Goal: Task Accomplishment & Management: Use online tool/utility

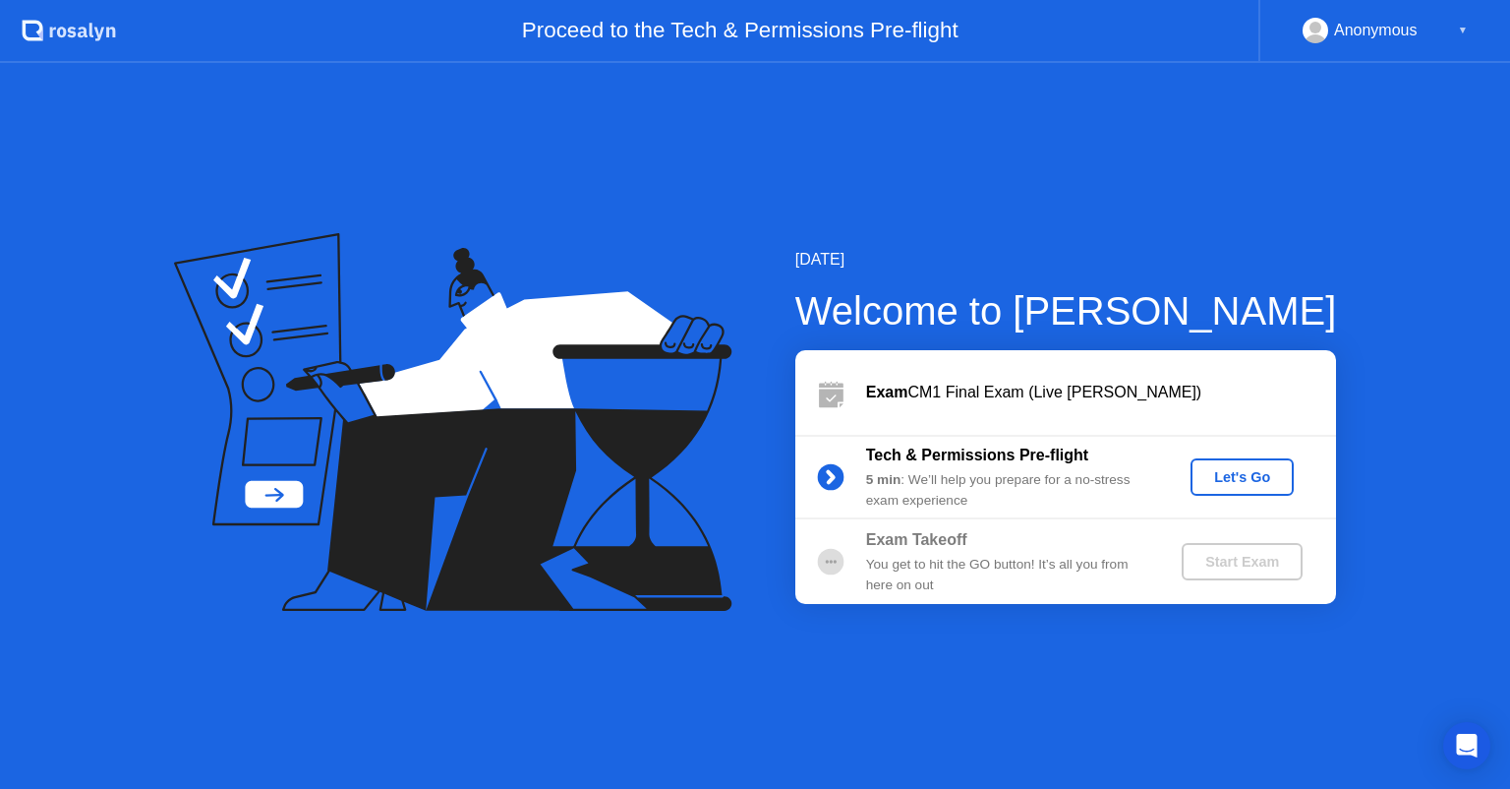
click at [1105, 562] on div "You get to hit the GO button! It’s all you from here on out" at bounding box center [1007, 575] width 283 height 40
click at [1093, 475] on div "5 min : We’ll help you prepare for a no-stress exam experience" at bounding box center [1007, 490] width 283 height 40
click at [1283, 482] on div "Let's Go" at bounding box center [1243, 477] width 88 height 16
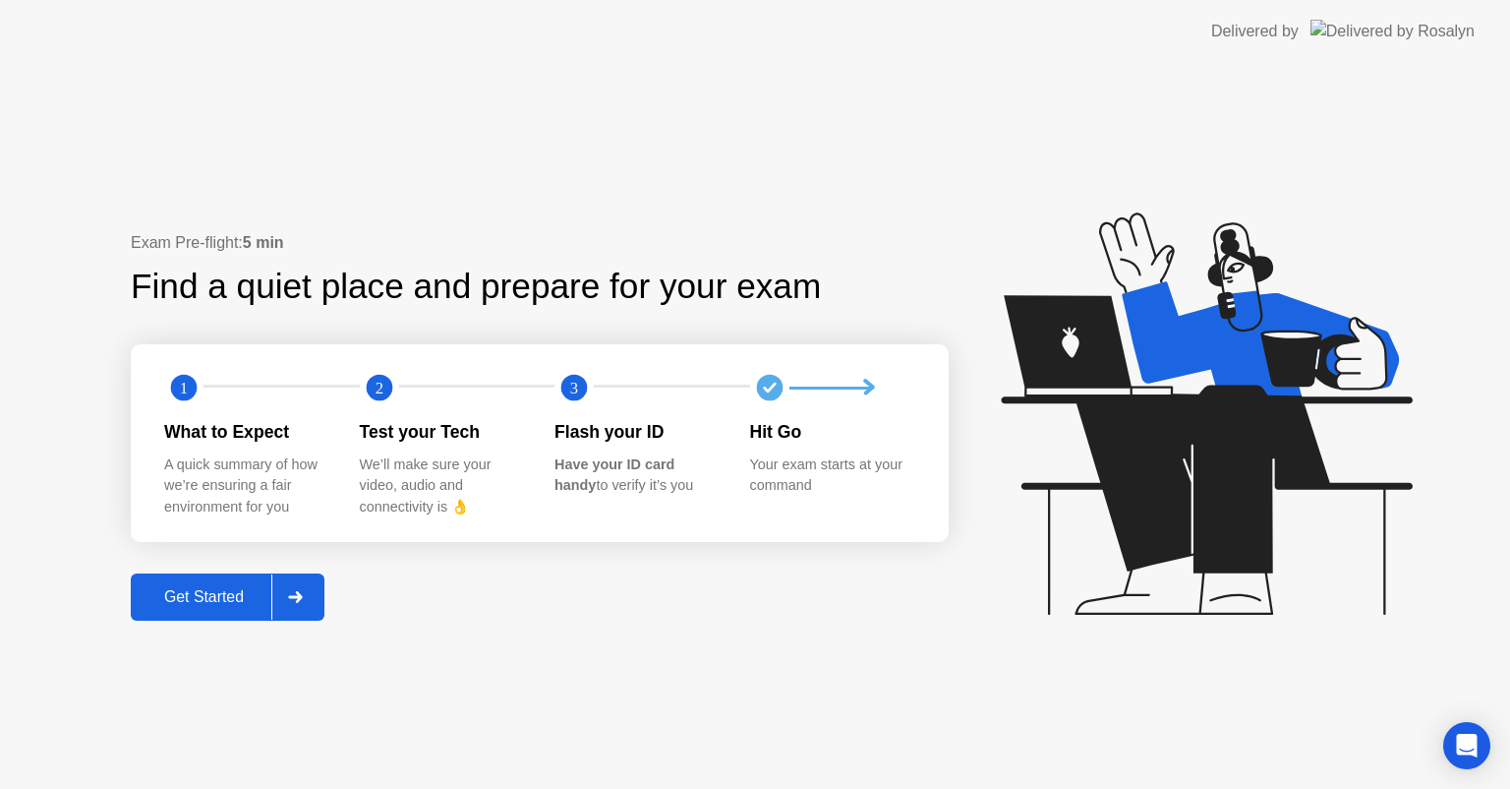
click at [264, 602] on div "Get Started" at bounding box center [204, 597] width 135 height 18
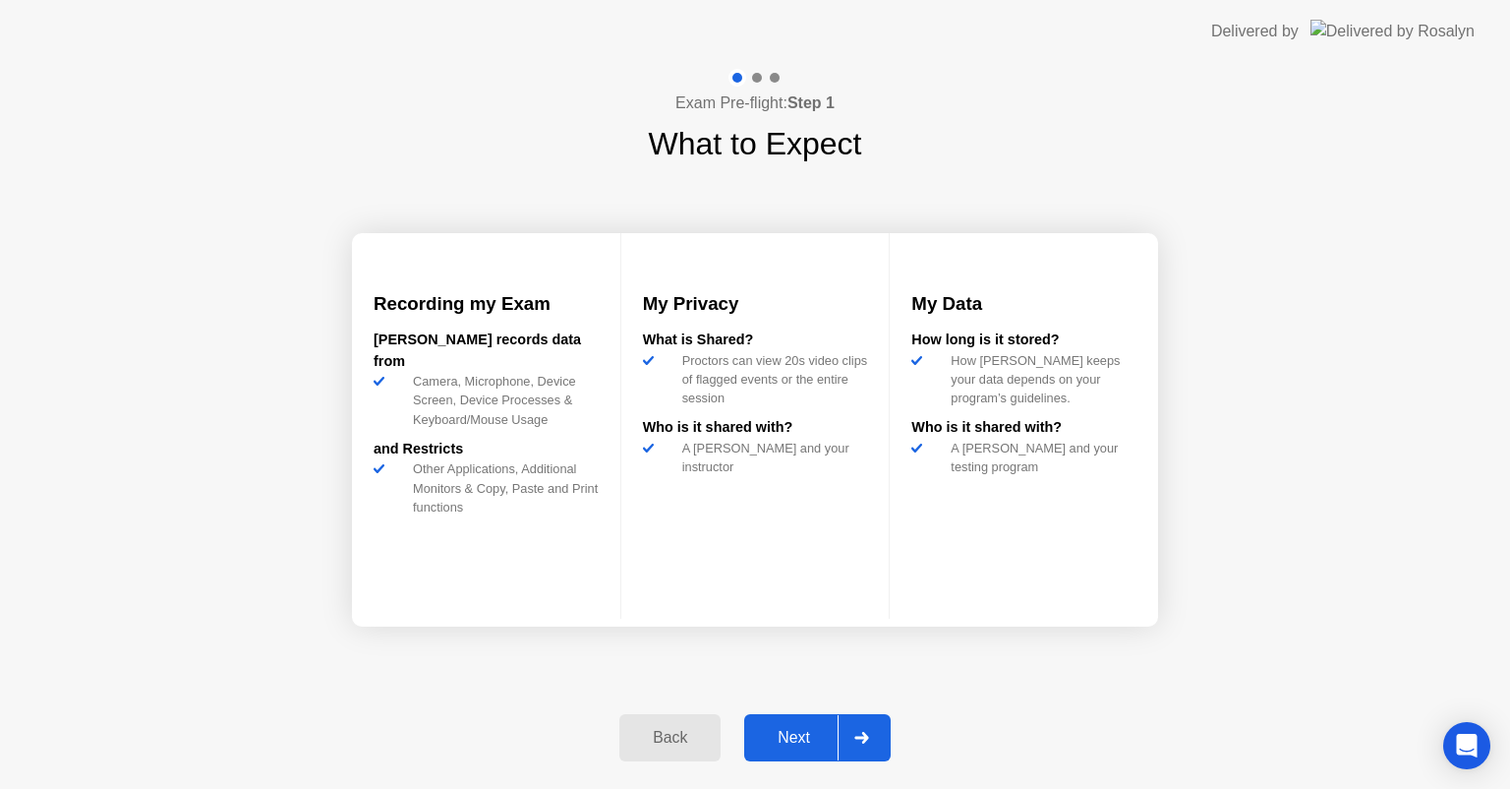
click at [838, 742] on div "Next" at bounding box center [794, 738] width 88 height 18
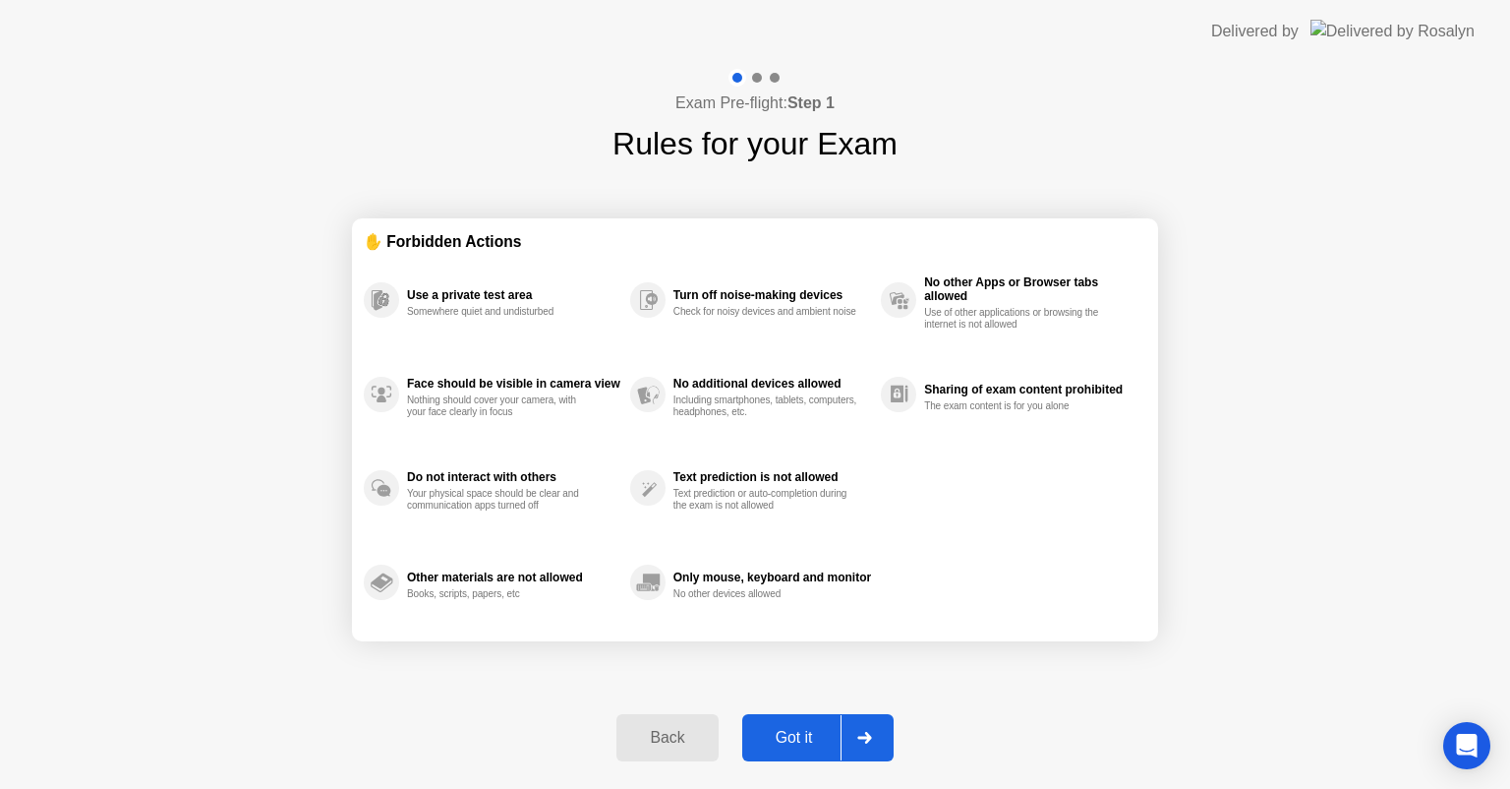
click at [838, 742] on div "Got it" at bounding box center [794, 738] width 92 height 18
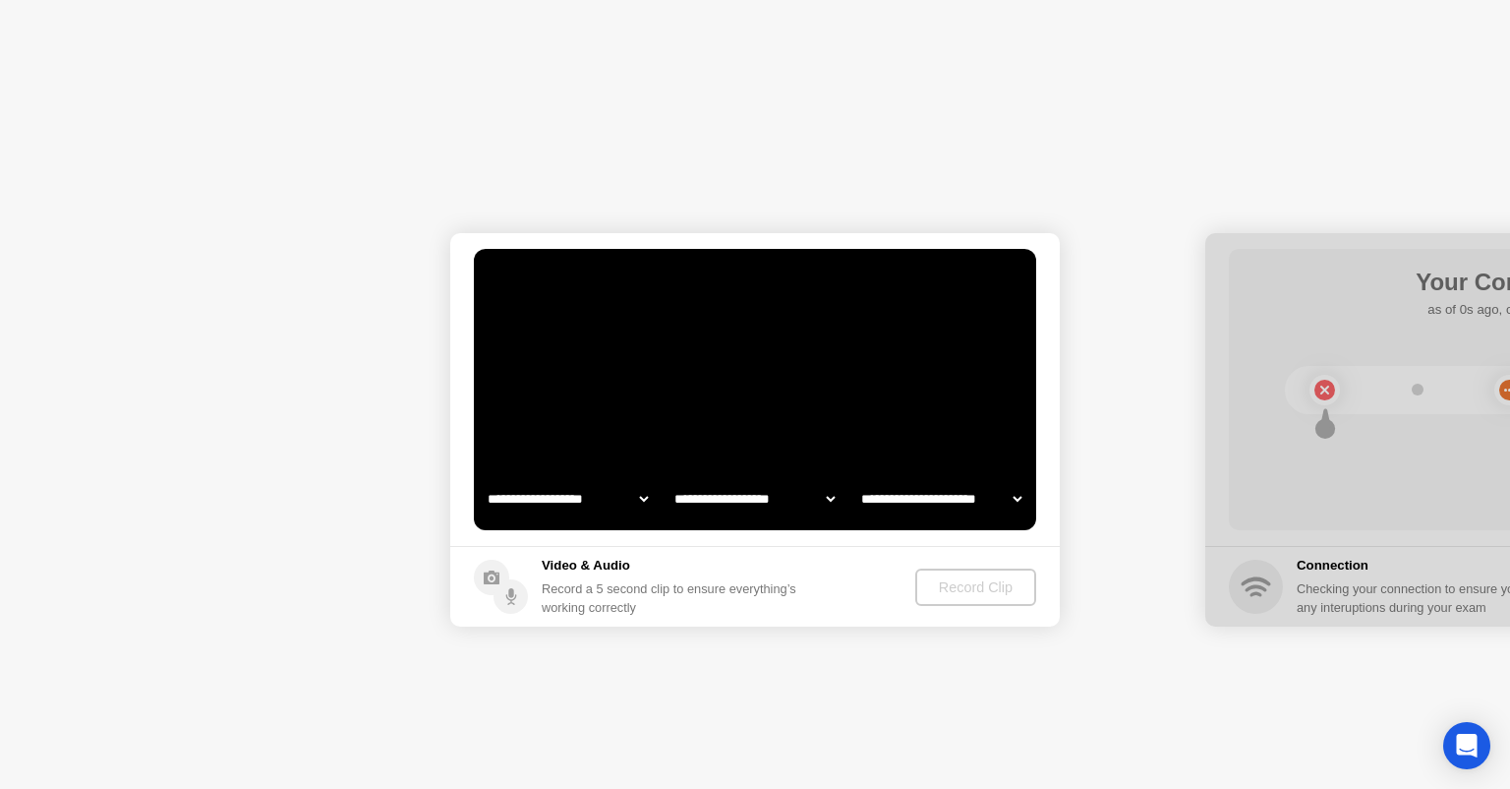
select select "**********"
select select "*******"
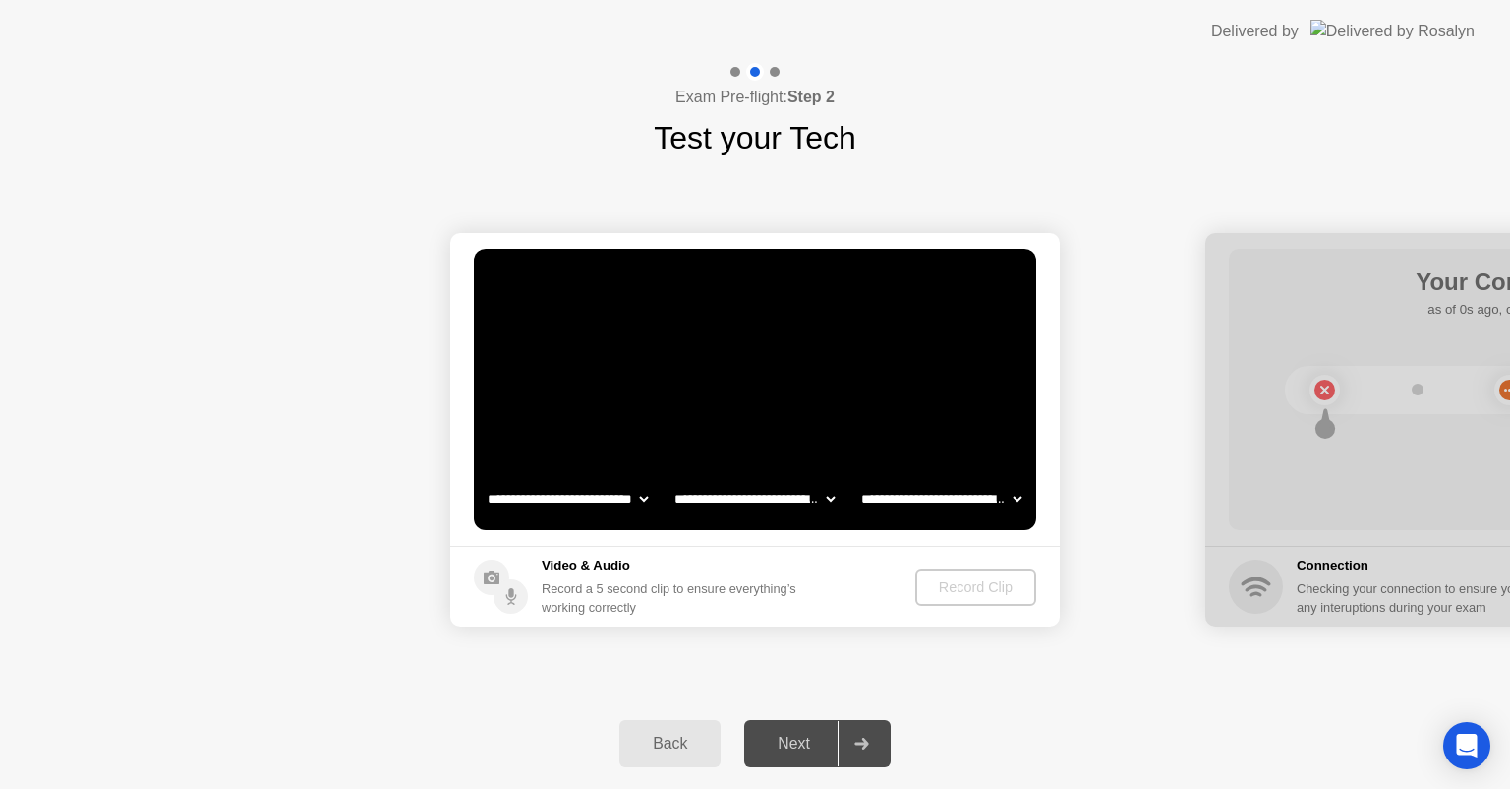
click at [884, 749] on div at bounding box center [861, 743] width 47 height 45
click at [959, 492] on select "**********" at bounding box center [941, 498] width 168 height 39
click at [797, 502] on select "**********" at bounding box center [755, 498] width 168 height 39
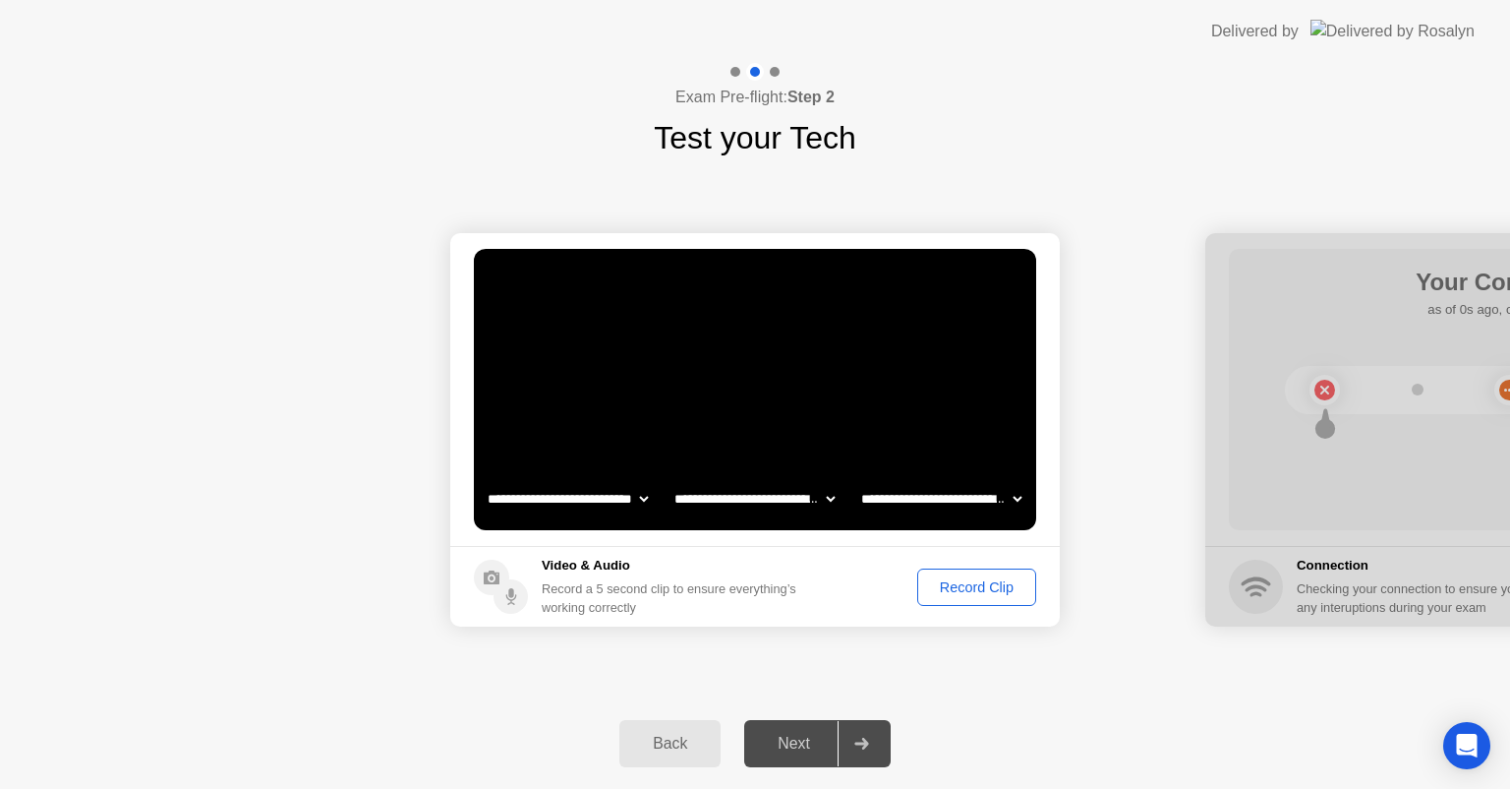
click at [562, 516] on select "**********" at bounding box center [568, 498] width 168 height 39
click at [967, 595] on div "Record Clip" at bounding box center [976, 587] width 105 height 16
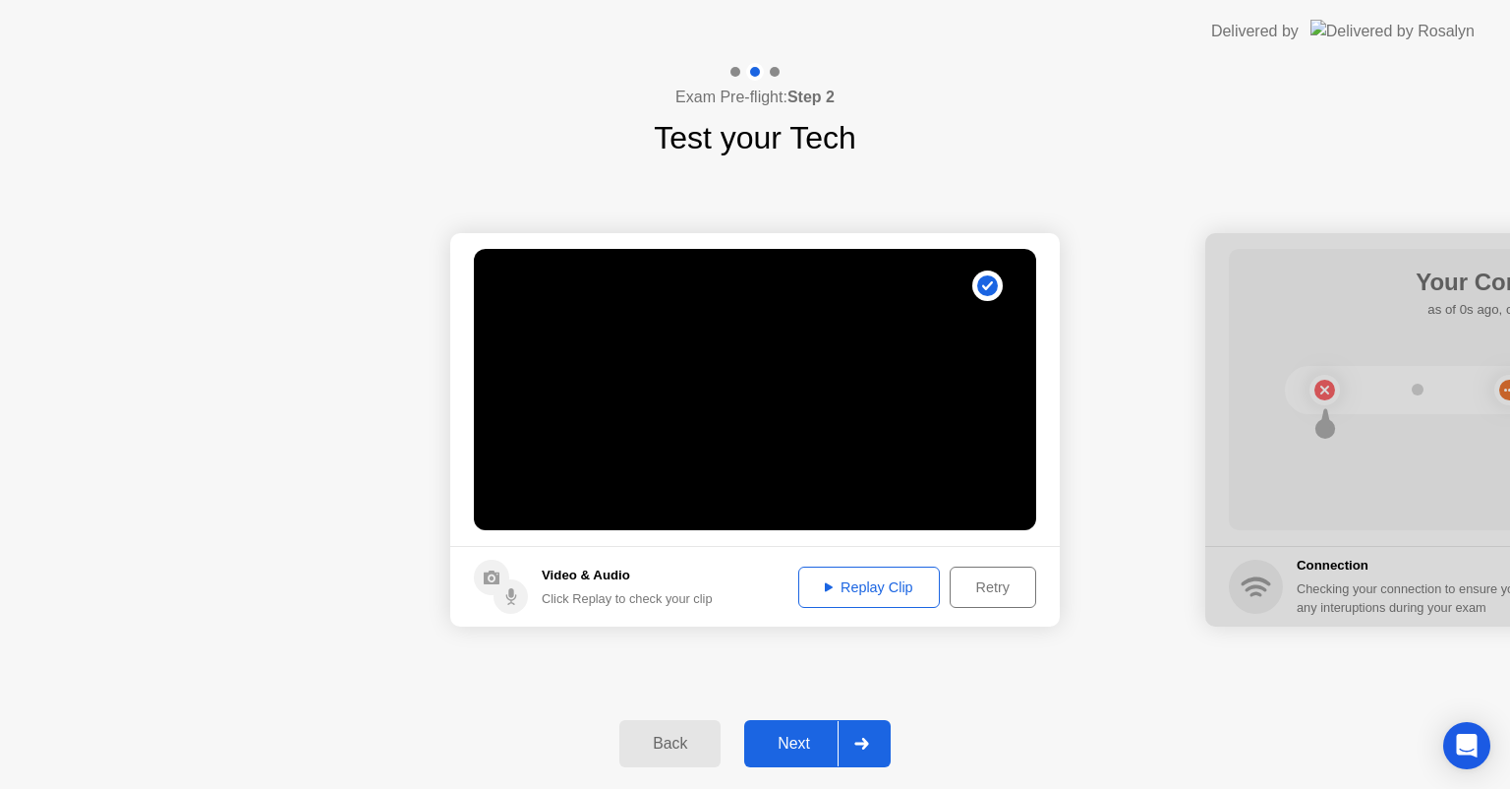
click at [883, 601] on button "Replay Clip" at bounding box center [869, 586] width 142 height 41
click at [787, 763] on button "Next" at bounding box center [817, 743] width 147 height 47
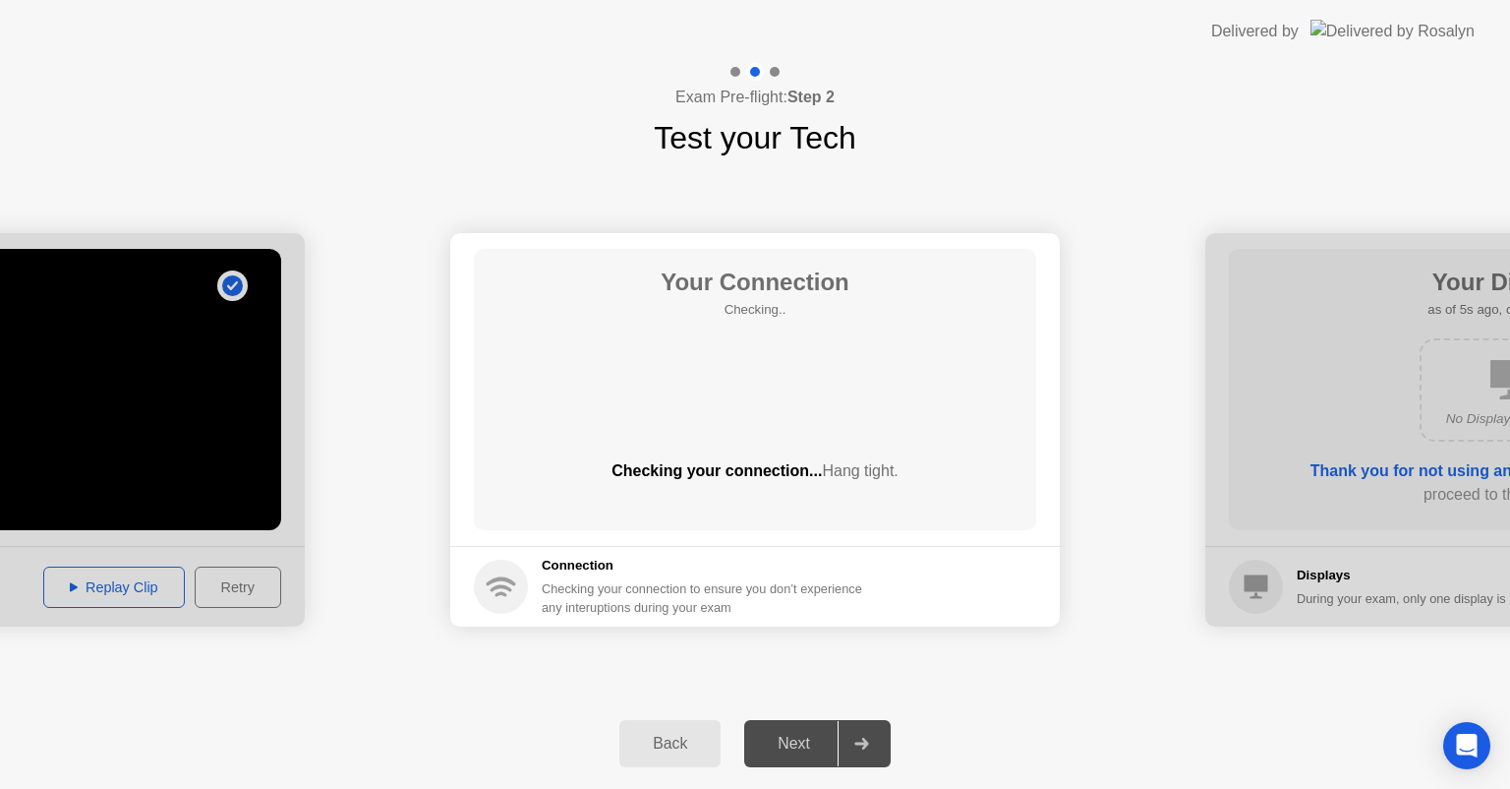
click at [798, 750] on div "Next" at bounding box center [794, 743] width 88 height 18
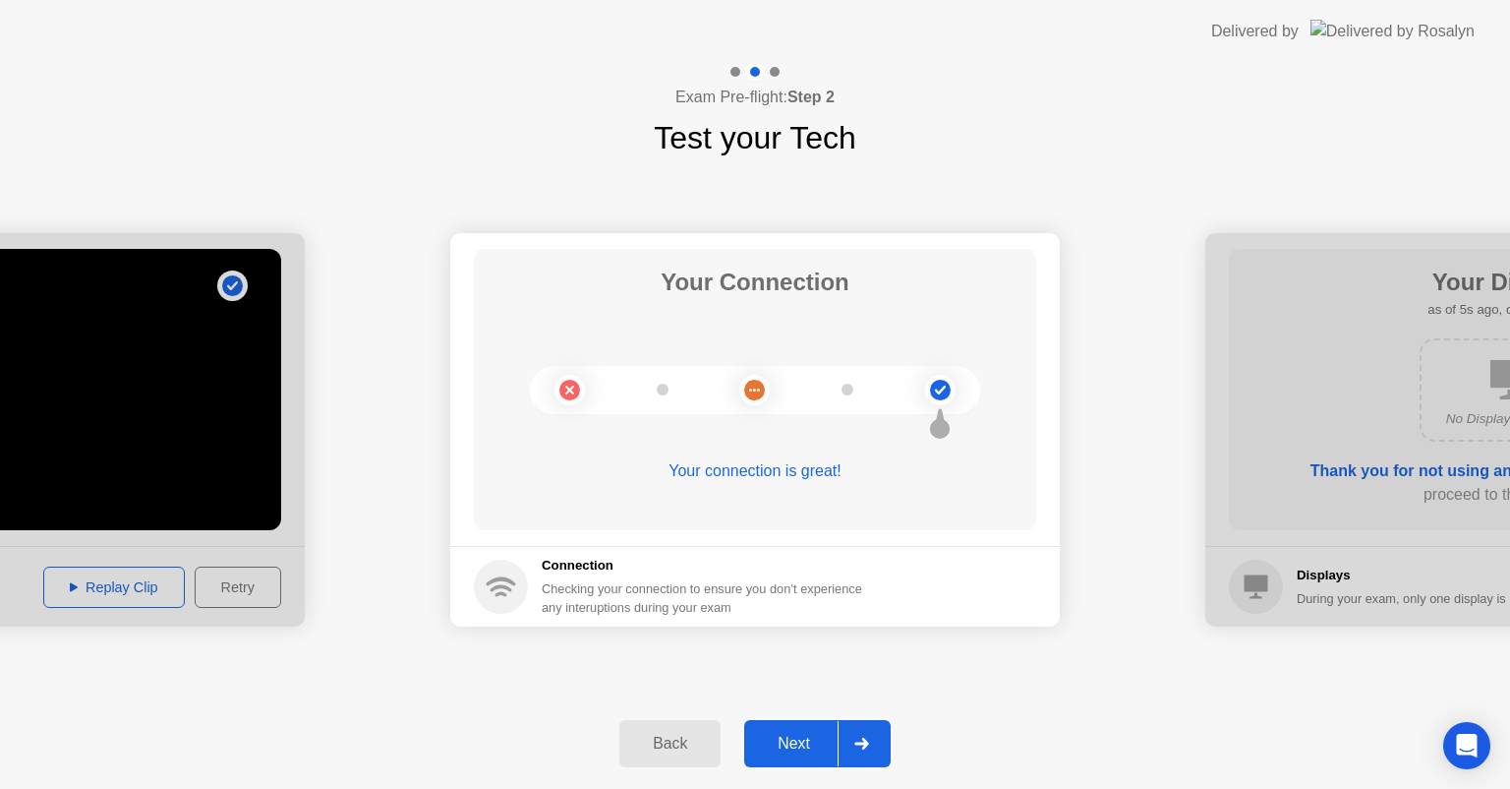
click at [808, 755] on button "Next" at bounding box center [817, 743] width 147 height 47
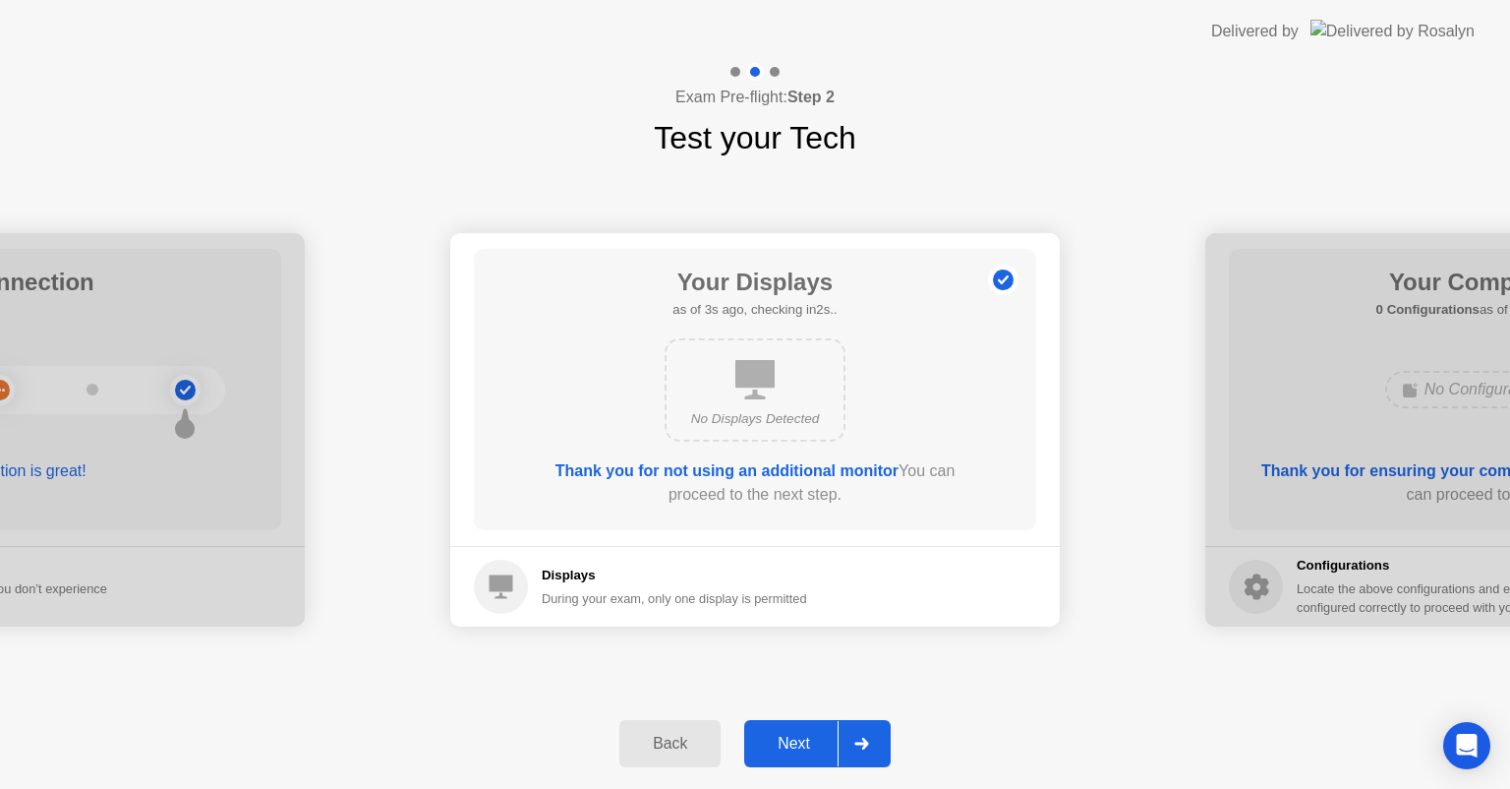
click at [808, 755] on button "Next" at bounding box center [817, 743] width 147 height 47
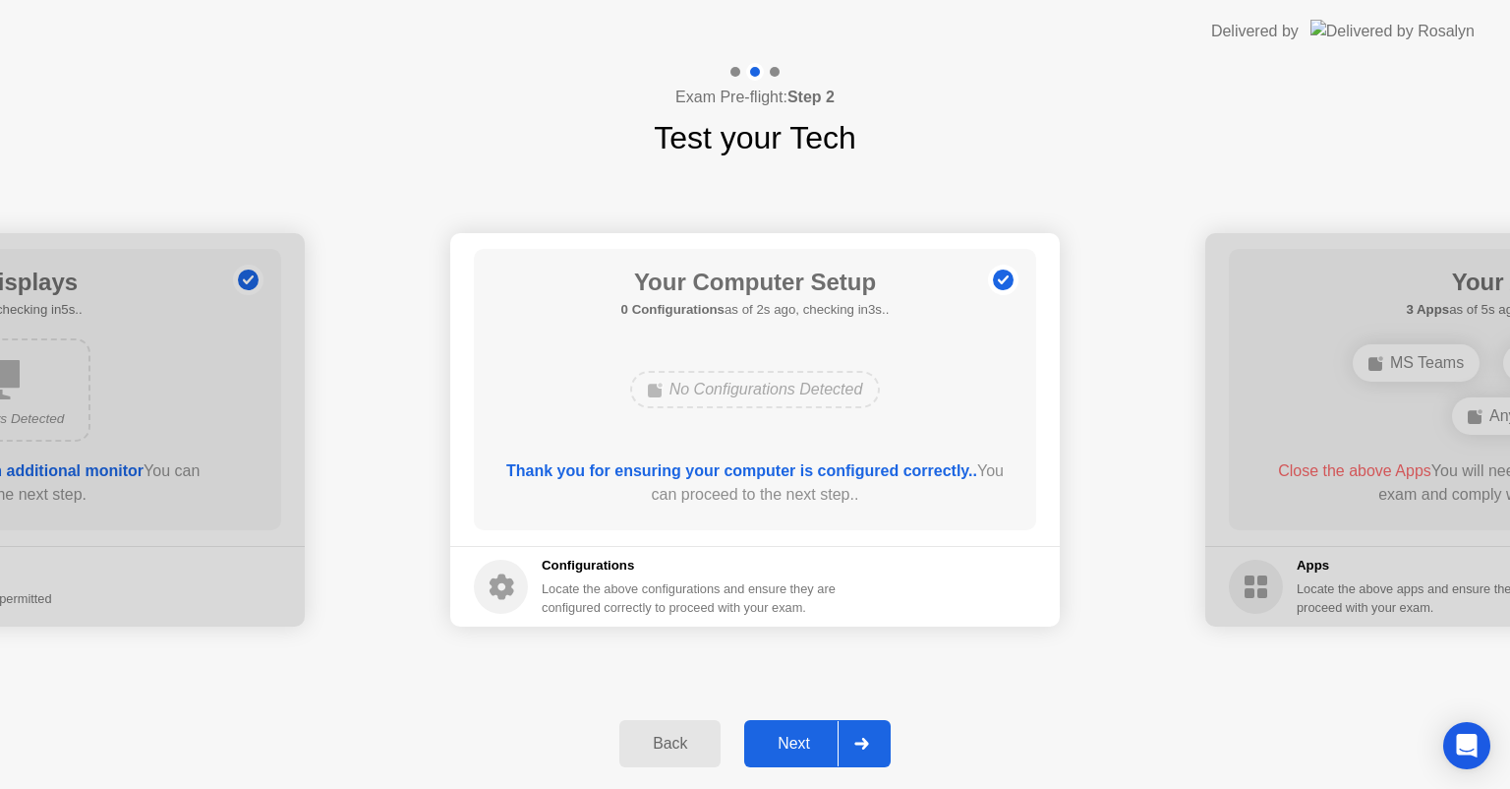
click at [808, 755] on button "Next" at bounding box center [817, 743] width 147 height 47
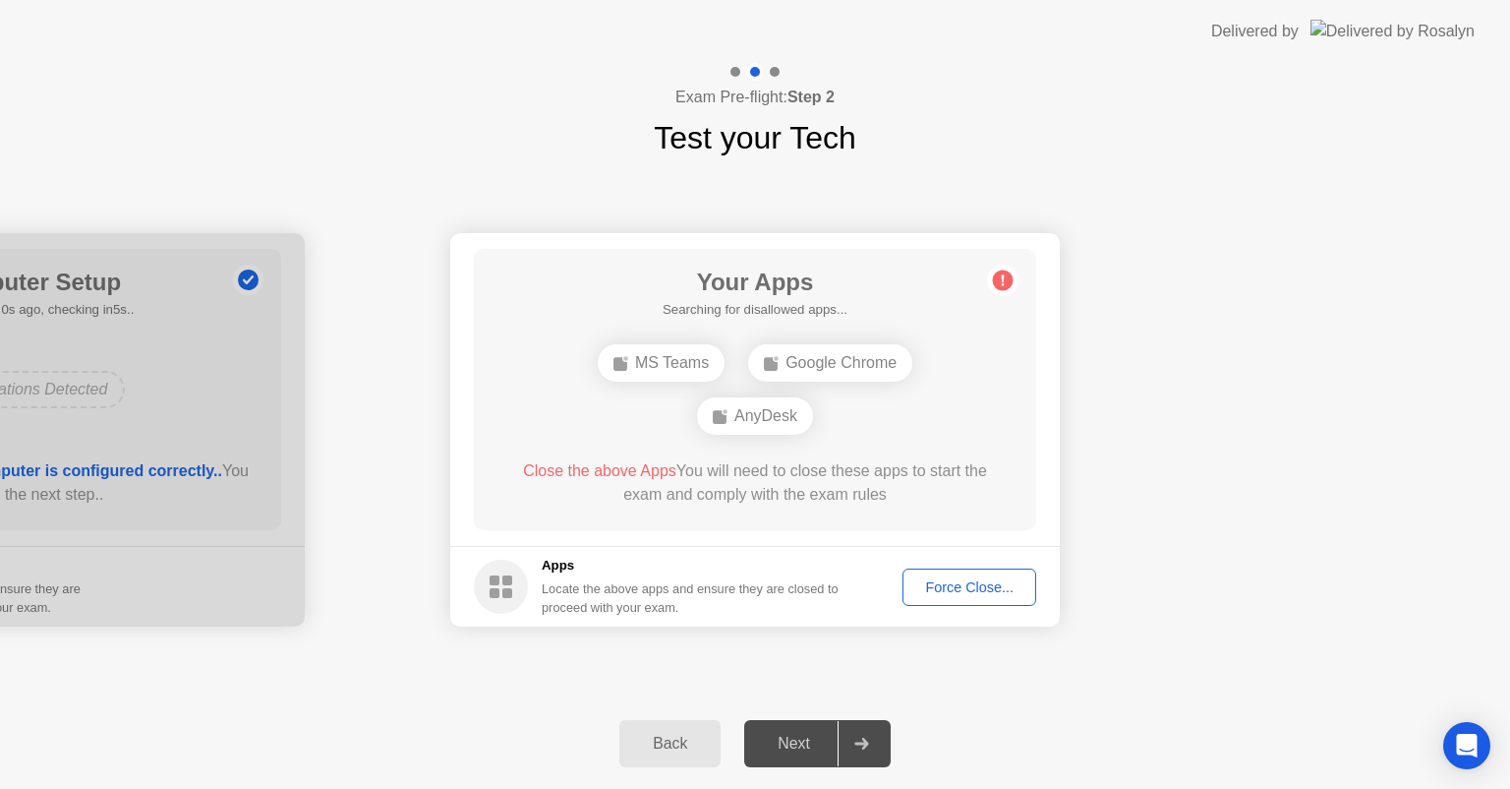
click at [980, 579] on div "Force Close..." at bounding box center [970, 587] width 120 height 16
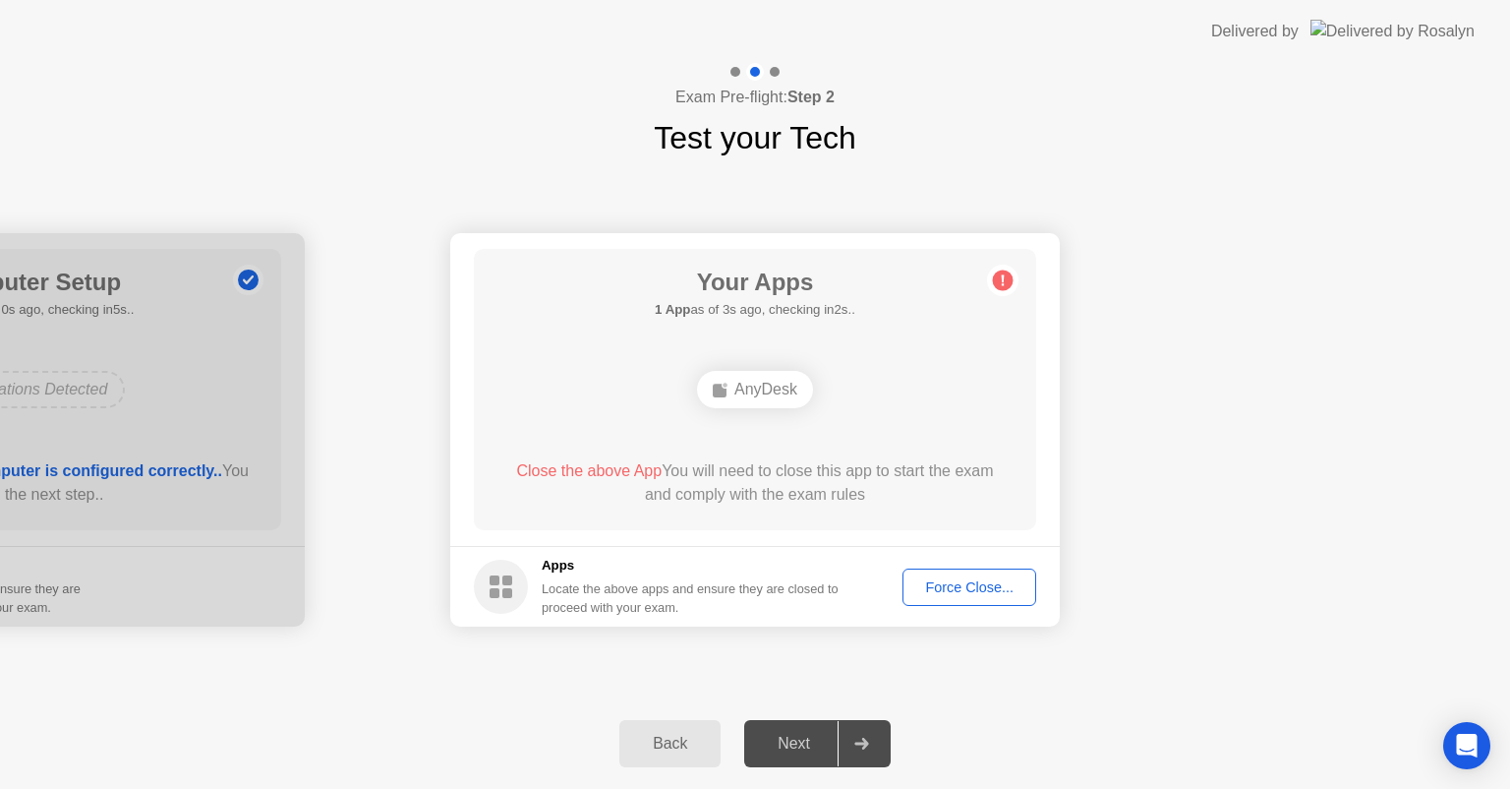
click at [807, 746] on div "Next" at bounding box center [794, 743] width 88 height 18
click at [857, 747] on icon at bounding box center [861, 743] width 15 height 12
click at [603, 468] on span "Close the above App" at bounding box center [589, 470] width 146 height 17
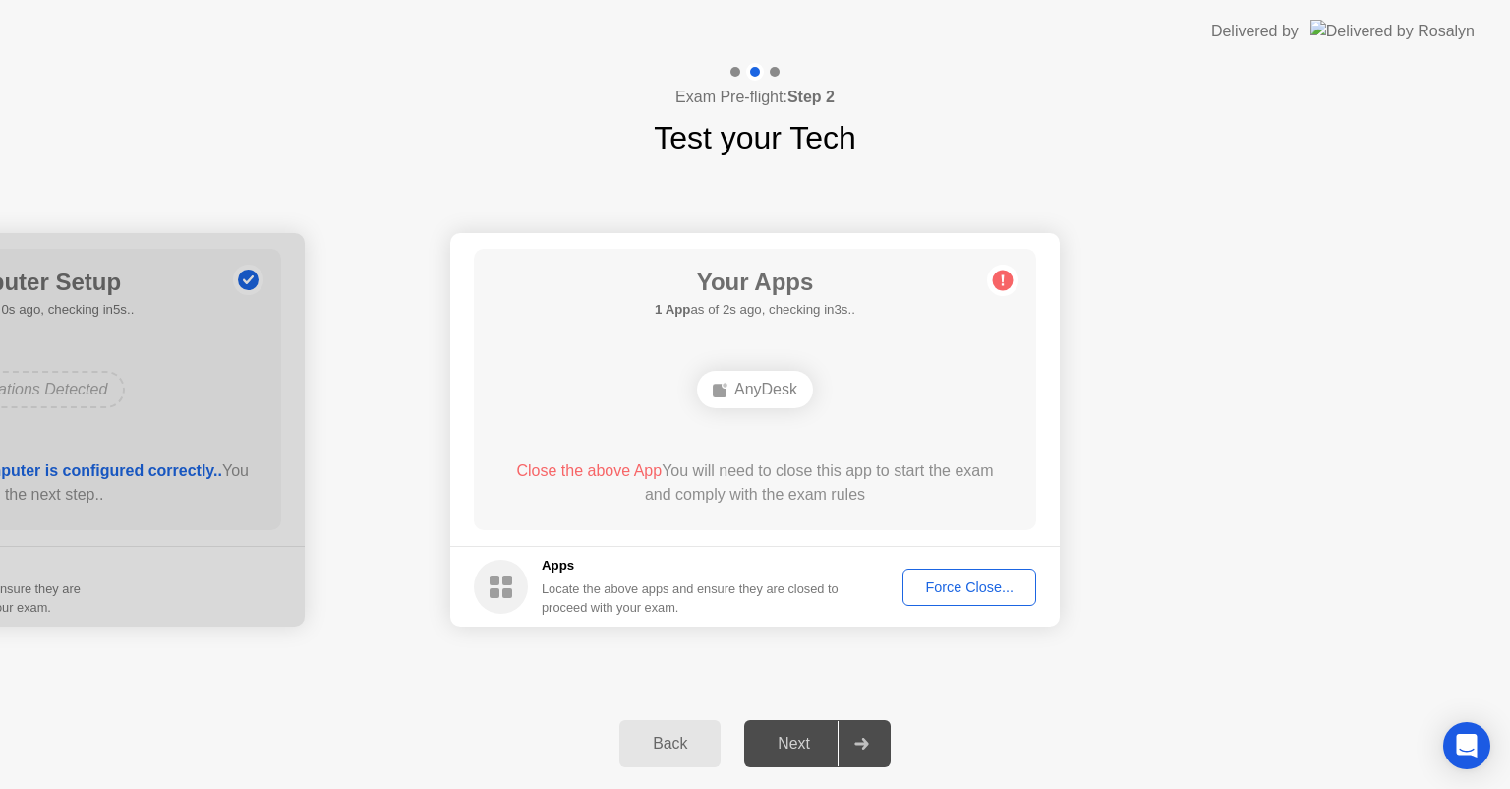
click at [1009, 283] on circle at bounding box center [1003, 280] width 21 height 21
click at [774, 393] on div "AnyDesk" at bounding box center [755, 389] width 116 height 37
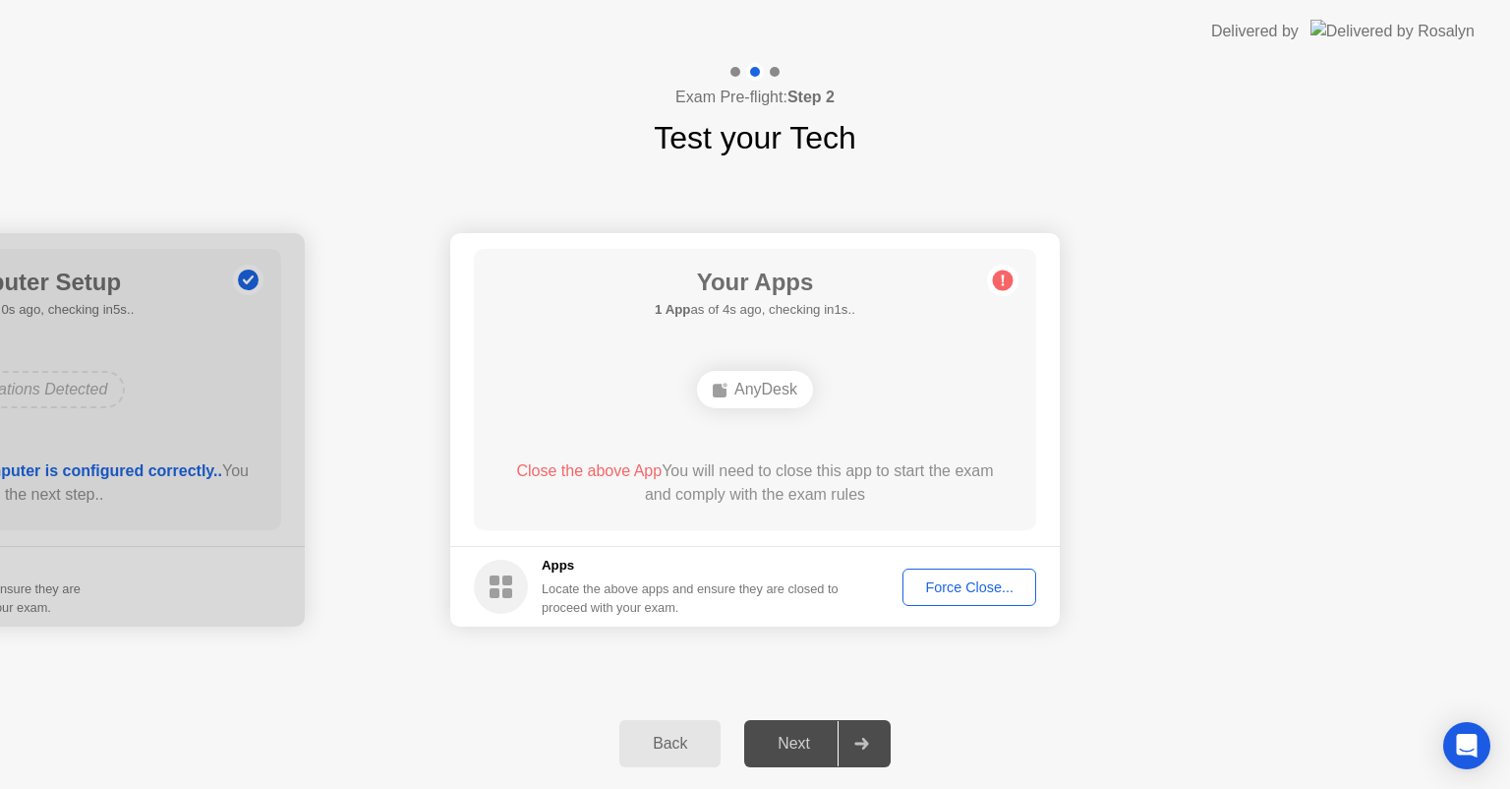
click at [980, 594] on div "Force Close..." at bounding box center [970, 587] width 120 height 16
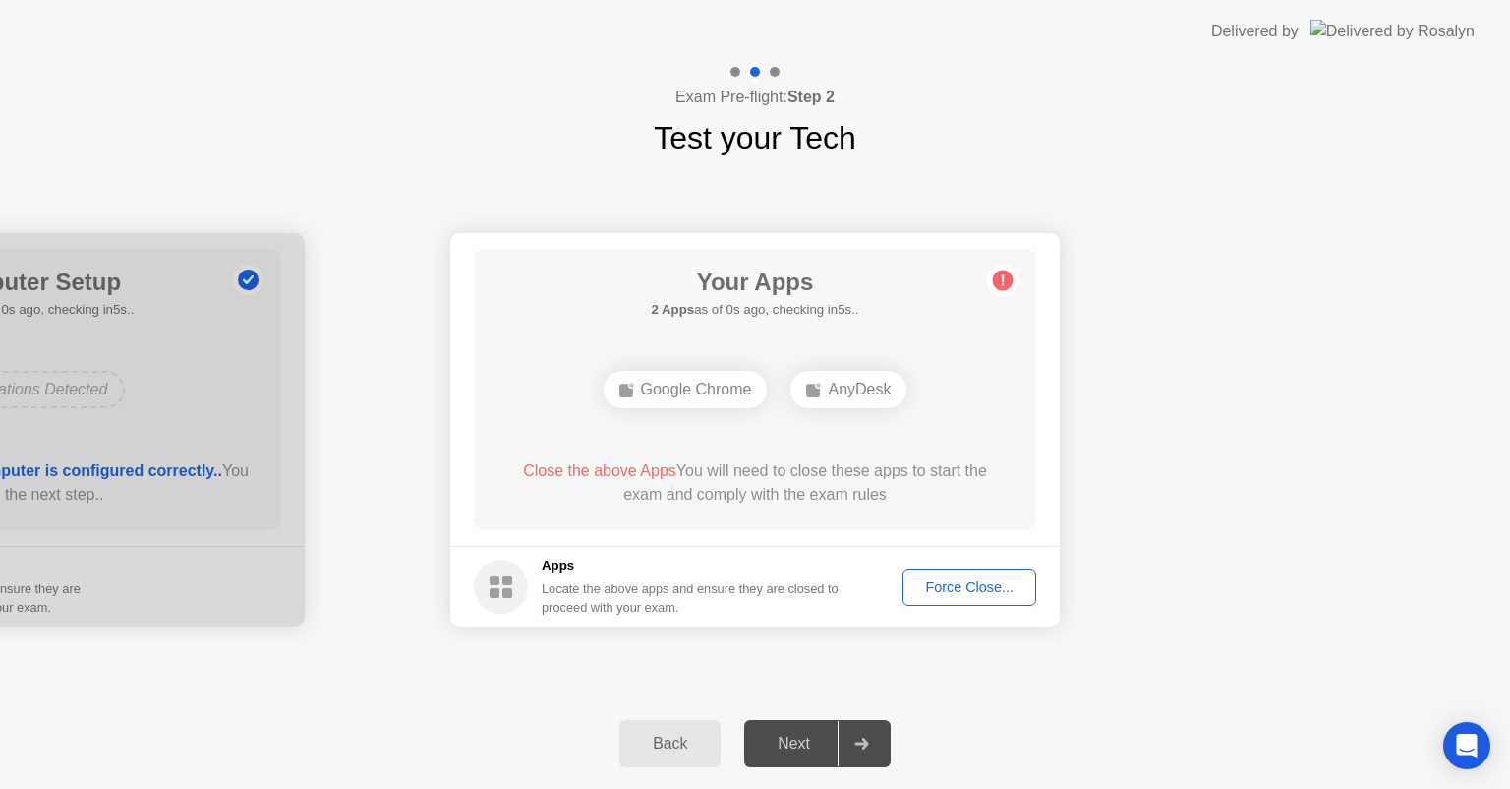
click at [969, 579] on div "Force Close..." at bounding box center [970, 587] width 120 height 16
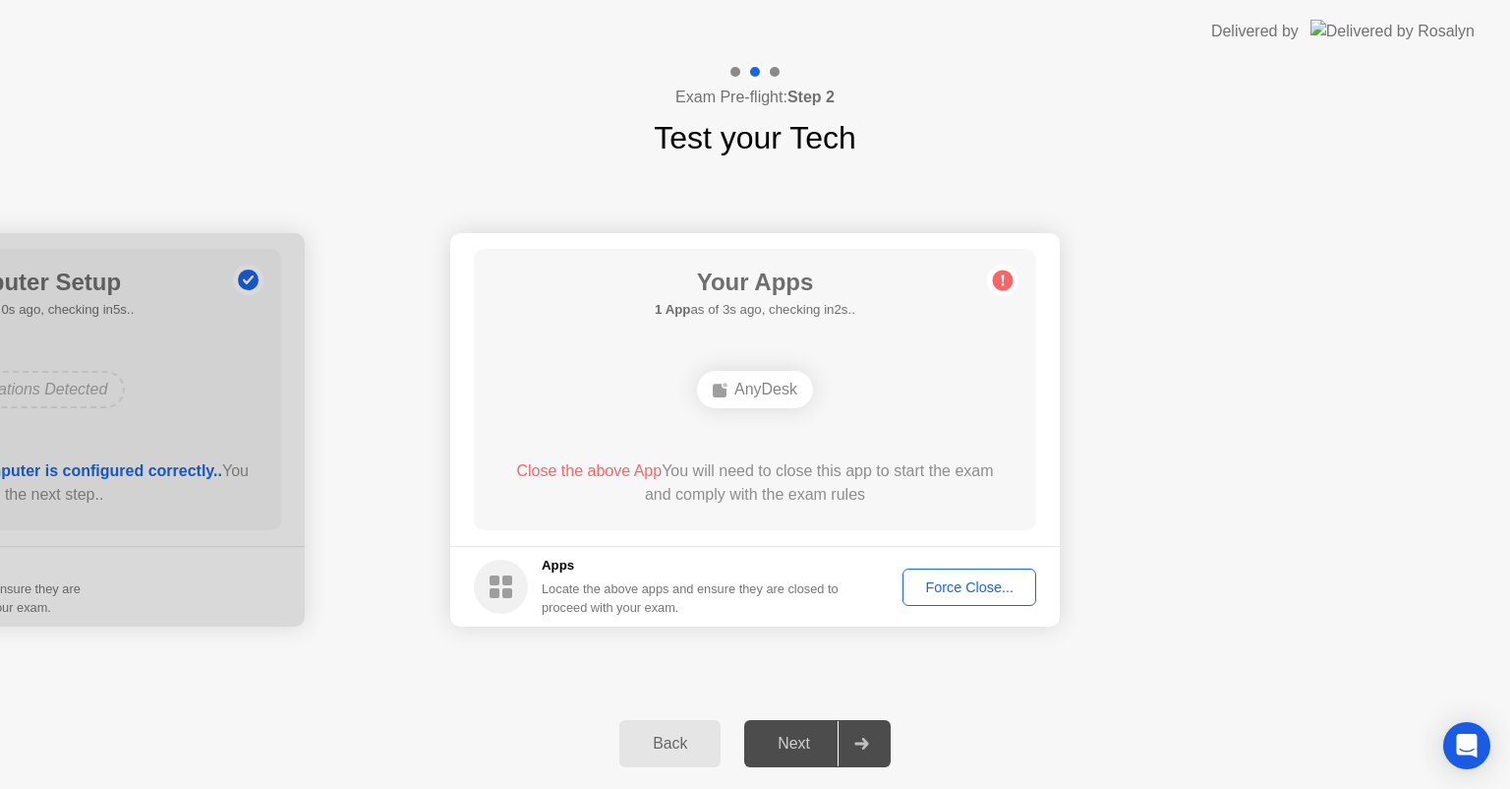
click at [943, 598] on button "Force Close..." at bounding box center [970, 586] width 134 height 37
